Goal: Task Accomplishment & Management: Manage account settings

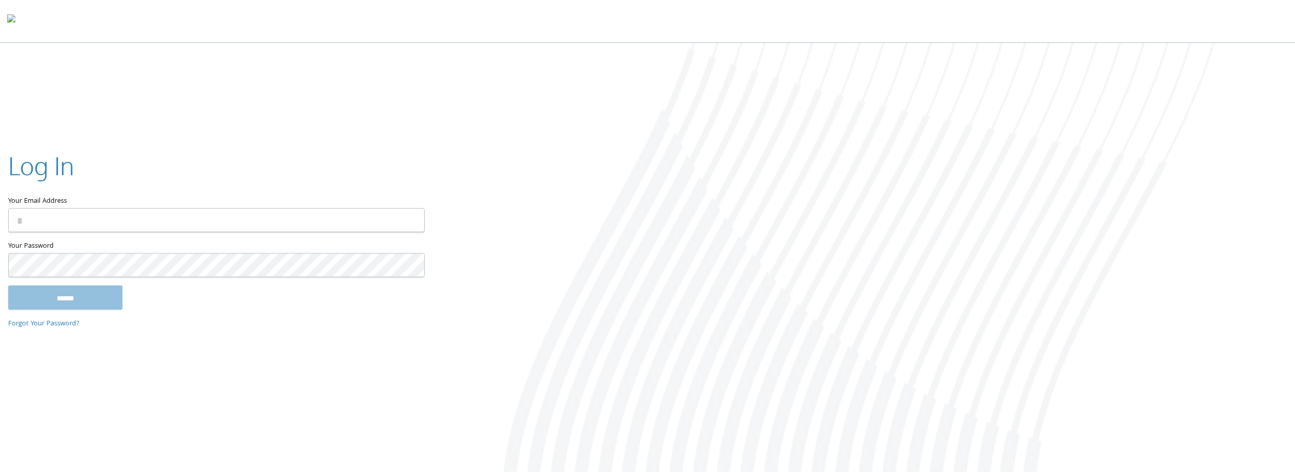
paste input "**********"
type input "**********"
click at [72, 298] on input "******" at bounding box center [65, 297] width 114 height 24
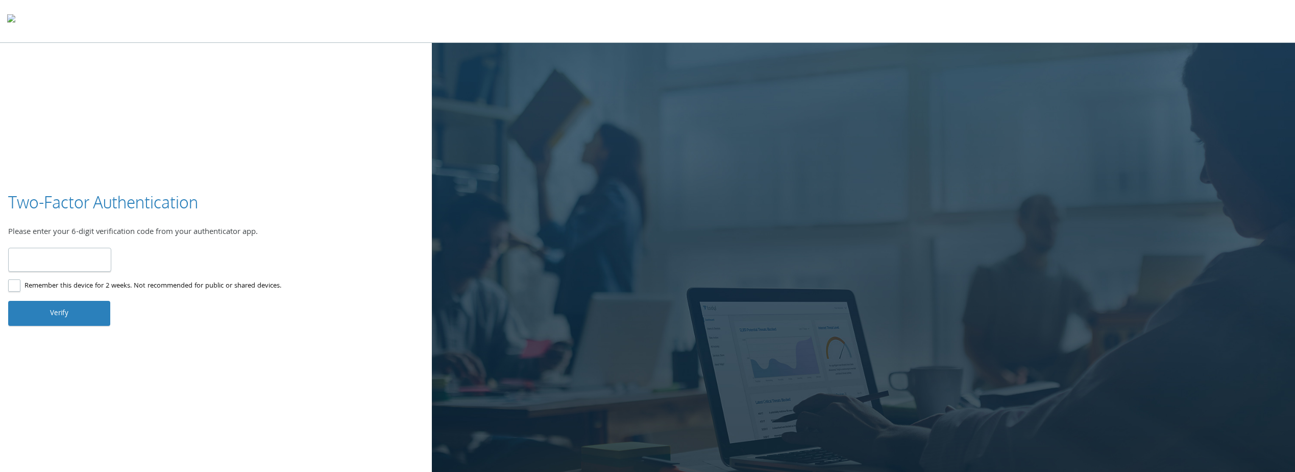
type input "******"
